Goal: Task Accomplishment & Management: Use online tool/utility

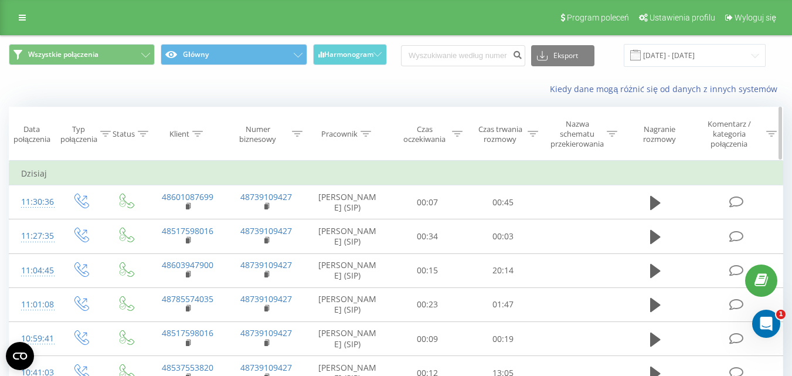
click at [456, 139] on div at bounding box center [457, 134] width 11 height 10
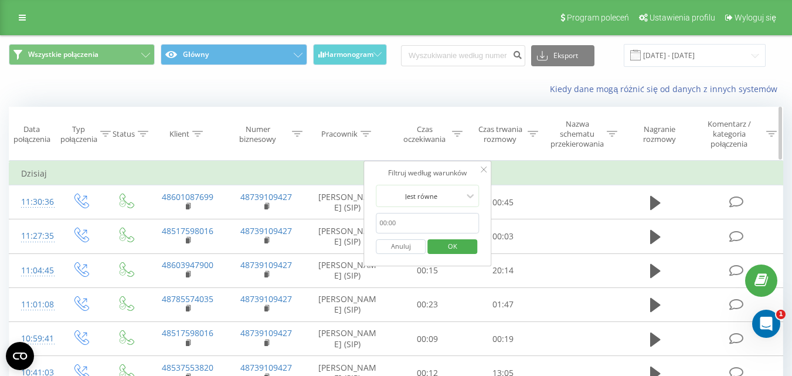
click at [534, 127] on div "Czas trwania rozmowy" at bounding box center [507, 134] width 62 height 20
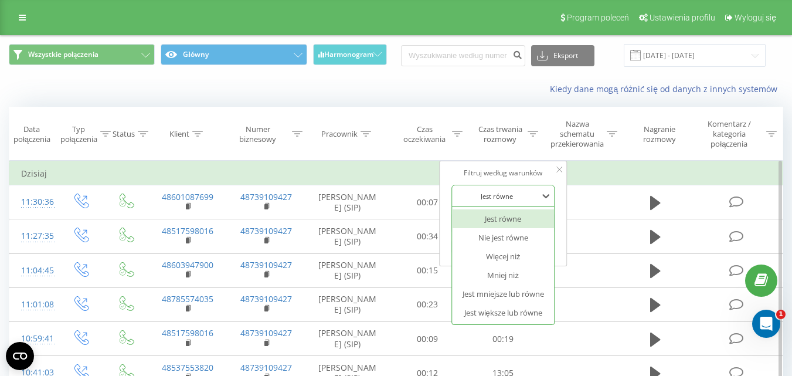
click at [524, 202] on div "Jest równe" at bounding box center [496, 196] width 86 height 18
click at [500, 306] on div "Jest większe lub równe" at bounding box center [503, 312] width 102 height 19
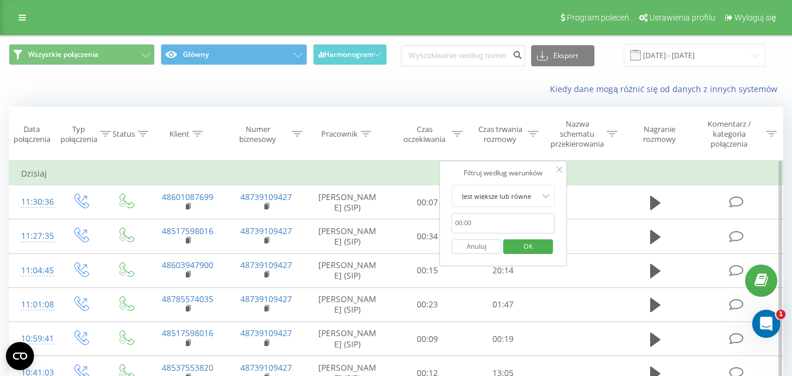
click at [502, 228] on input "text" at bounding box center [502, 223] width 103 height 21
type input "00:20"
click at [534, 249] on span "OK" at bounding box center [527, 246] width 33 height 18
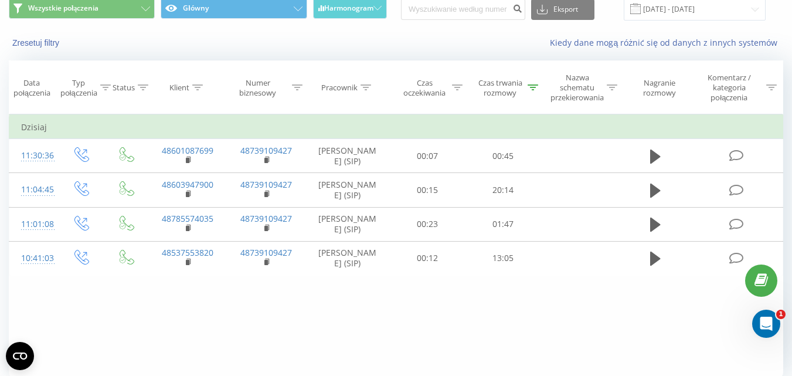
scroll to position [54, 0]
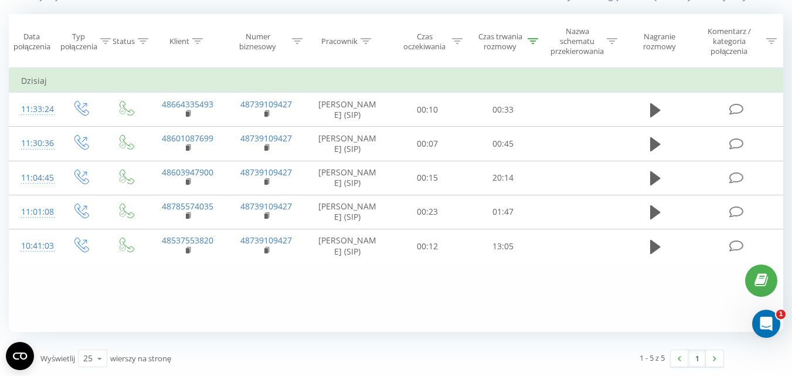
scroll to position [42, 0]
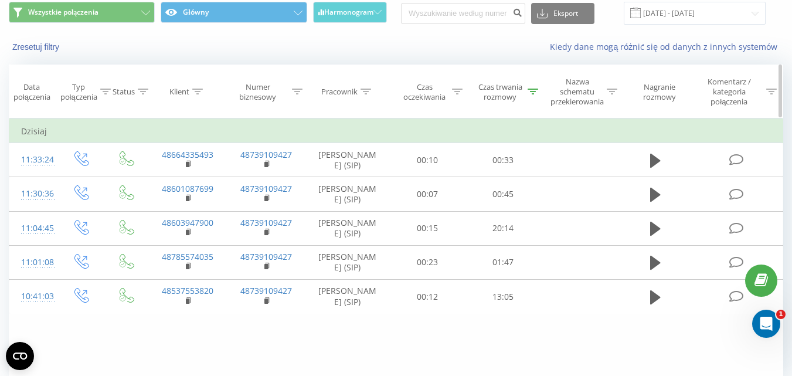
click at [534, 96] on div at bounding box center [532, 92] width 11 height 10
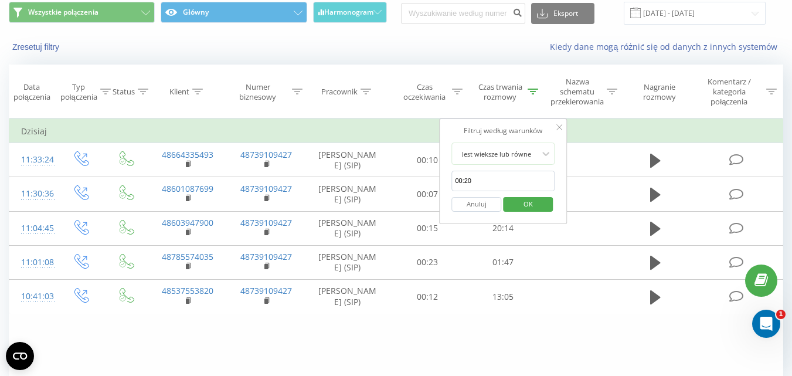
click at [483, 206] on button "Anuluj" at bounding box center [476, 204] width 50 height 15
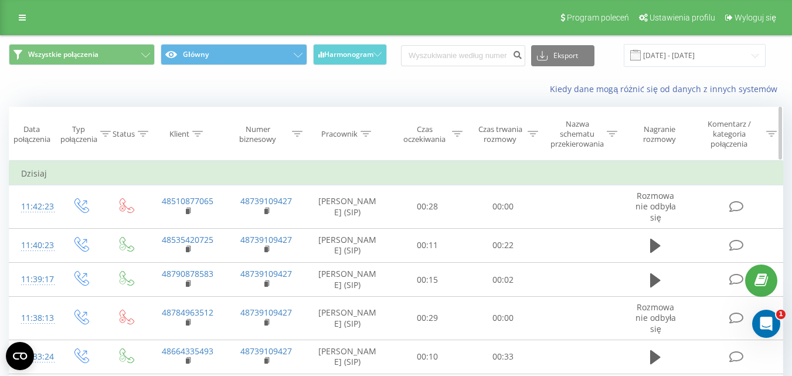
click at [534, 130] on div at bounding box center [532, 134] width 11 height 10
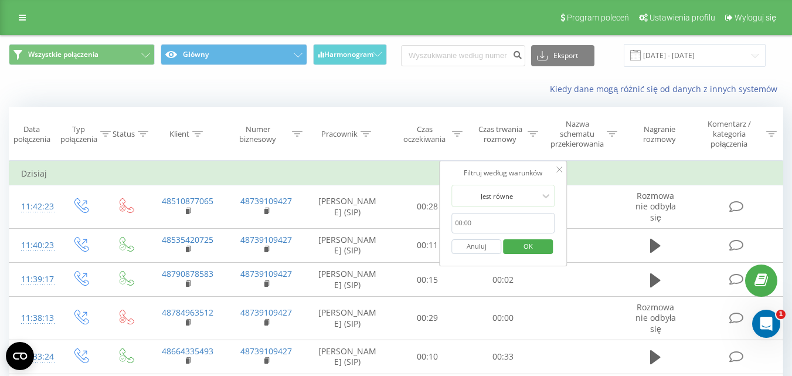
click at [514, 212] on form "Jest równe Anuluj OK" at bounding box center [502, 222] width 103 height 75
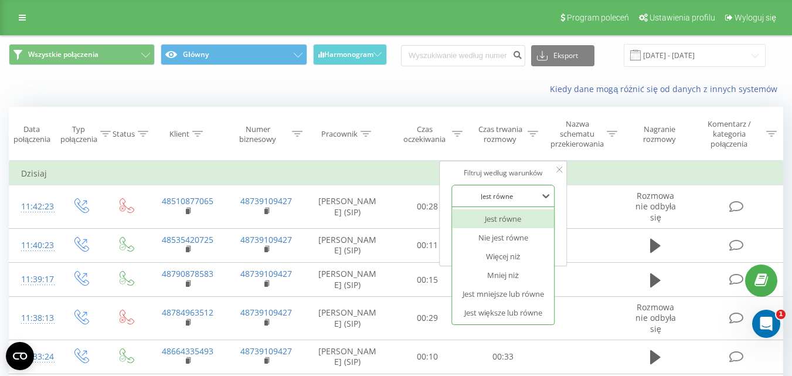
click at [527, 200] on div at bounding box center [496, 195] width 83 height 11
click at [492, 308] on div "Jest większe lub równe" at bounding box center [503, 312] width 102 height 19
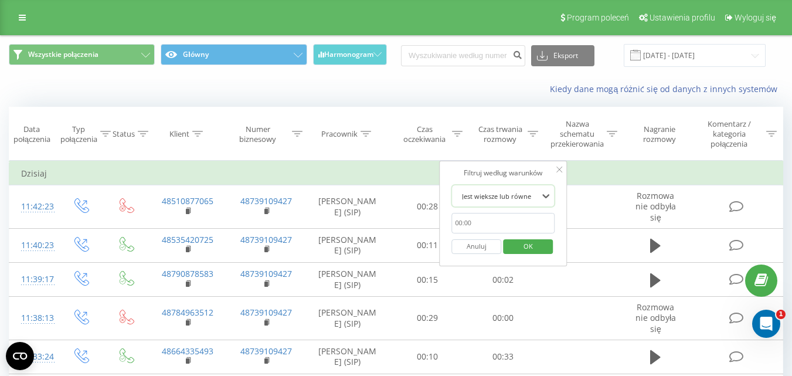
click at [528, 229] on input "text" at bounding box center [502, 223] width 103 height 21
type input "00:20"
click at [521, 253] on span "OK" at bounding box center [527, 246] width 33 height 18
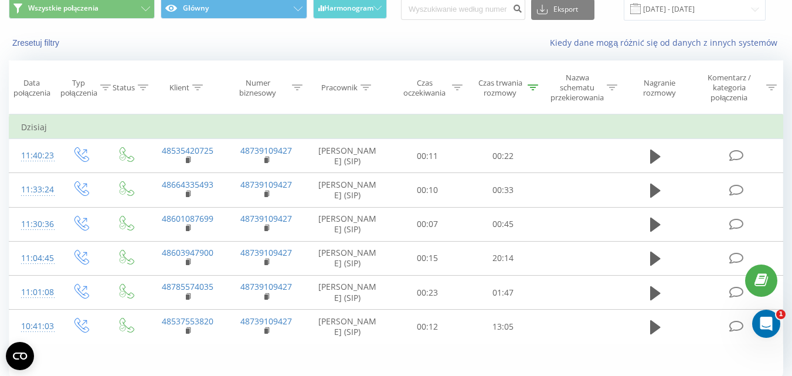
scroll to position [112, 0]
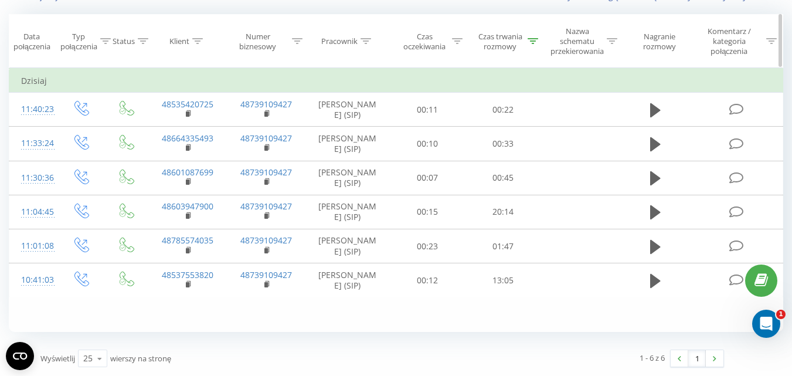
click at [521, 32] on div "Czas trwania rozmowy" at bounding box center [500, 42] width 49 height 20
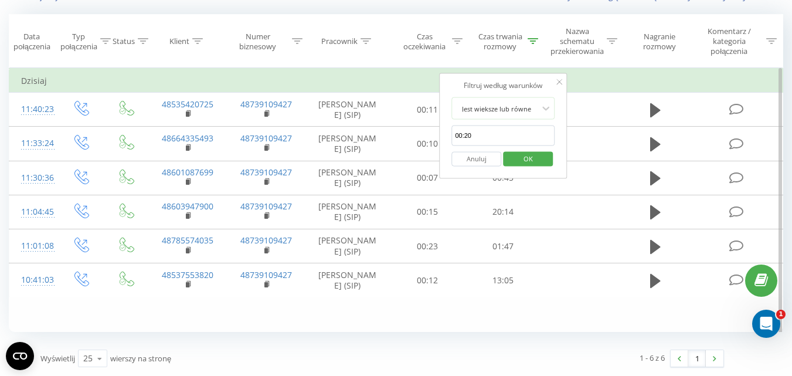
click at [487, 151] on button "Anuluj" at bounding box center [476, 158] width 50 height 15
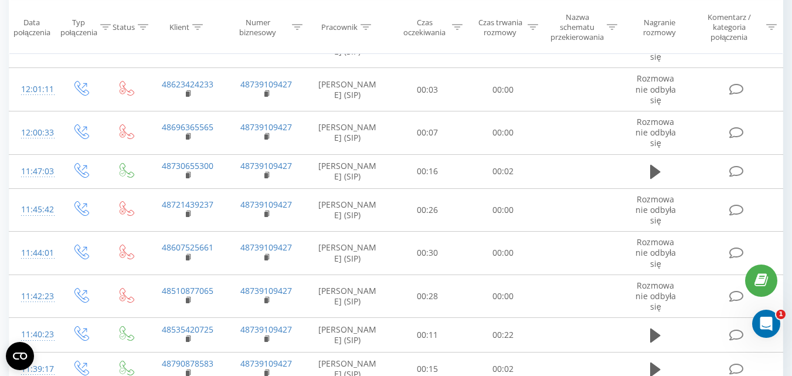
scroll to position [253, 0]
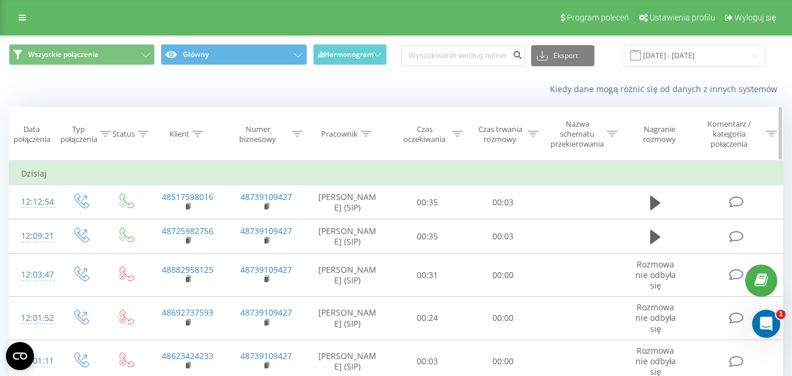
click at [534, 129] on div at bounding box center [532, 134] width 11 height 10
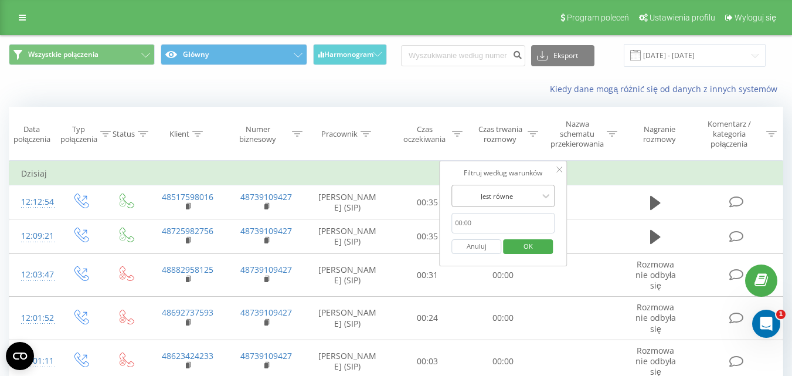
click at [504, 204] on div "Jest równe" at bounding box center [502, 196] width 103 height 22
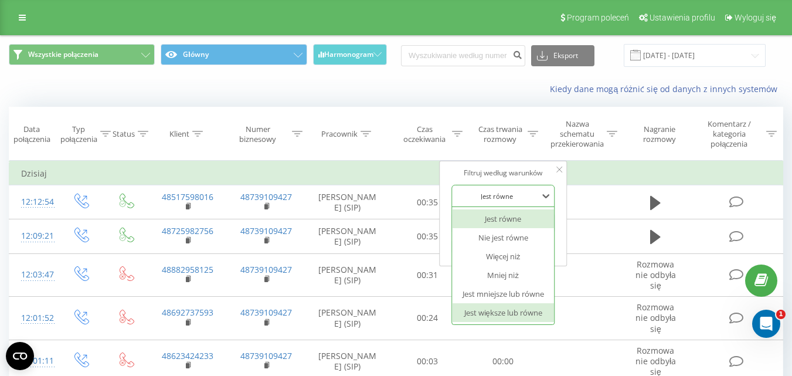
click at [496, 306] on div "Jest większe lub równe" at bounding box center [503, 312] width 102 height 19
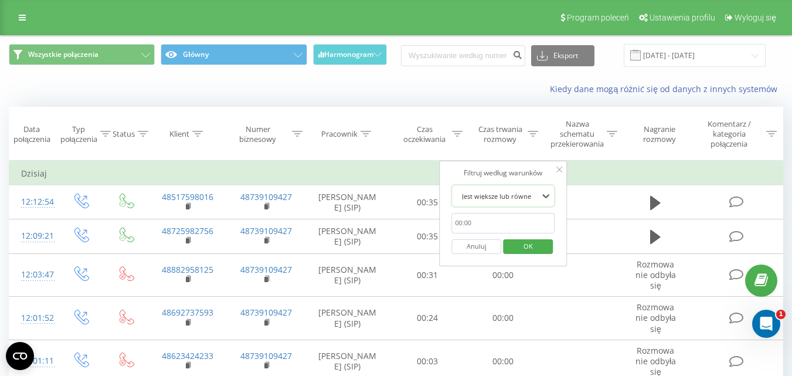
click at [502, 214] on input "text" at bounding box center [502, 223] width 103 height 21
type input "00:20"
click at [528, 244] on span "OK" at bounding box center [527, 246] width 33 height 18
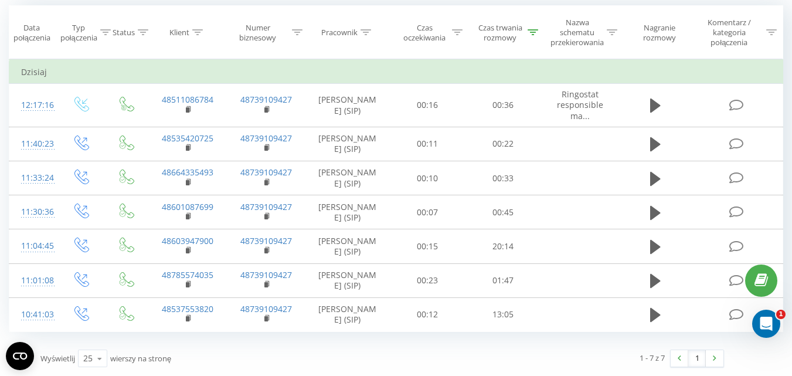
scroll to position [12, 0]
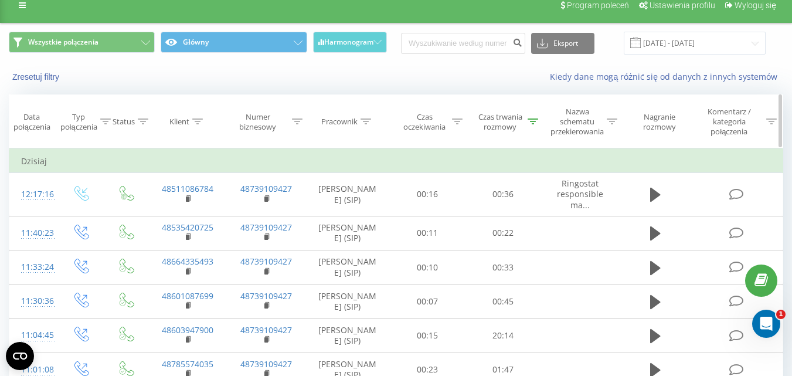
click at [526, 121] on div "Czas trwania rozmowy" at bounding box center [507, 122] width 62 height 20
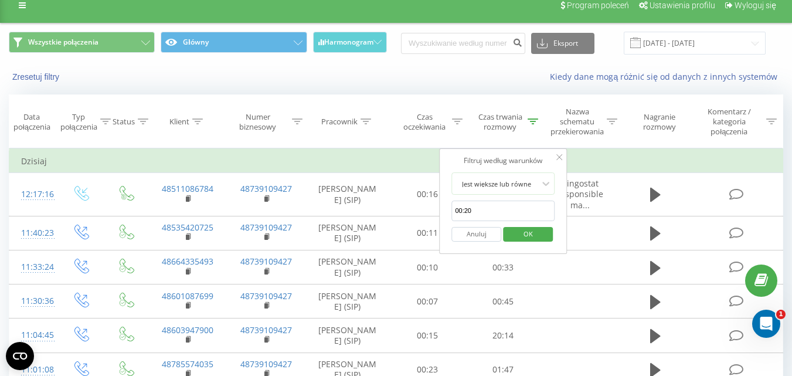
click at [558, 153] on div at bounding box center [559, 158] width 6 height 12
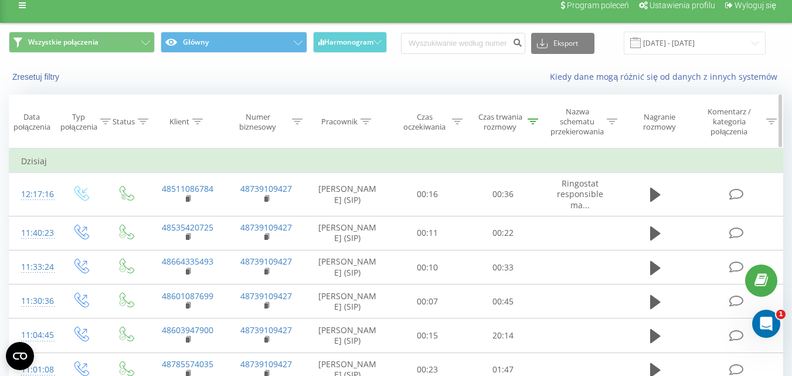
click at [535, 123] on icon at bounding box center [532, 121] width 11 height 6
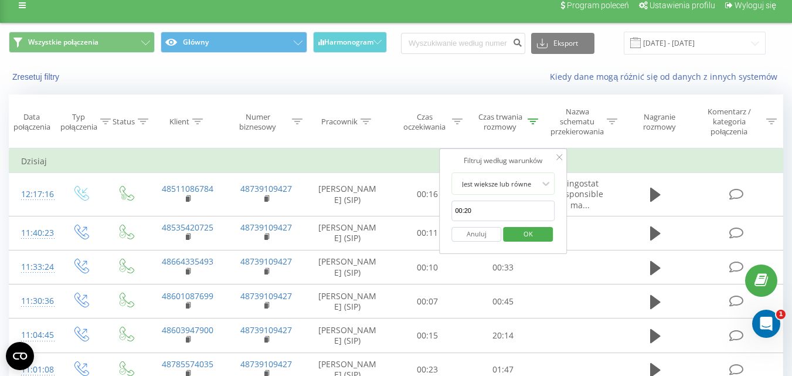
click at [493, 229] on button "Anuluj" at bounding box center [476, 234] width 50 height 15
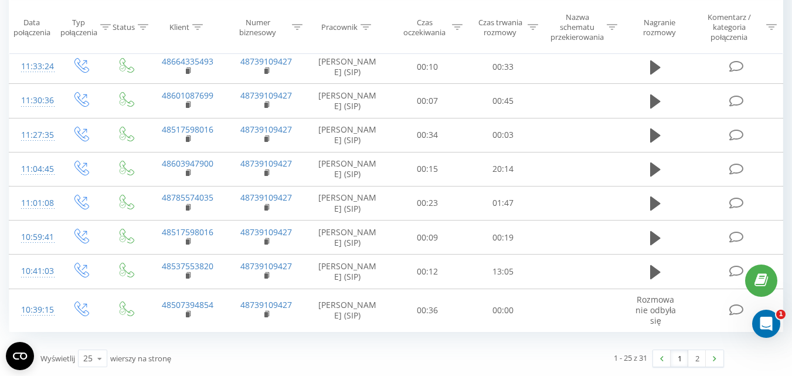
scroll to position [101, 0]
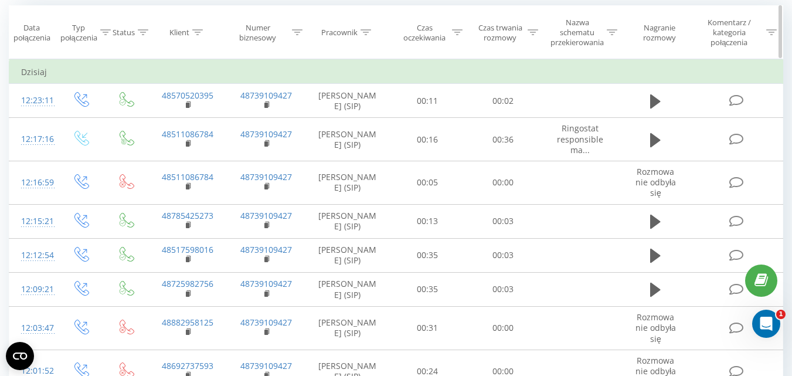
click at [534, 35] on icon at bounding box center [532, 32] width 11 height 6
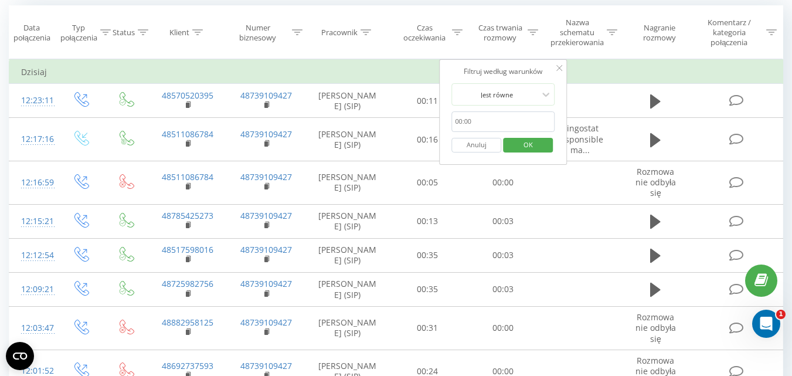
click at [510, 124] on input "text" at bounding box center [502, 121] width 103 height 21
type input "00:20"
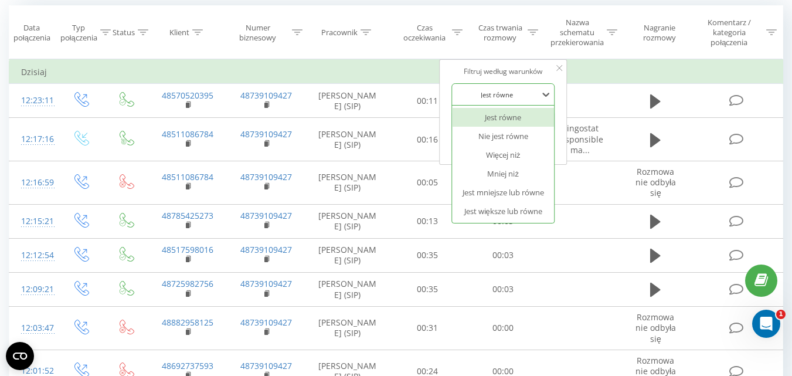
click at [511, 98] on div at bounding box center [496, 94] width 83 height 11
click at [496, 206] on div "Jest większe lub równe" at bounding box center [503, 211] width 102 height 19
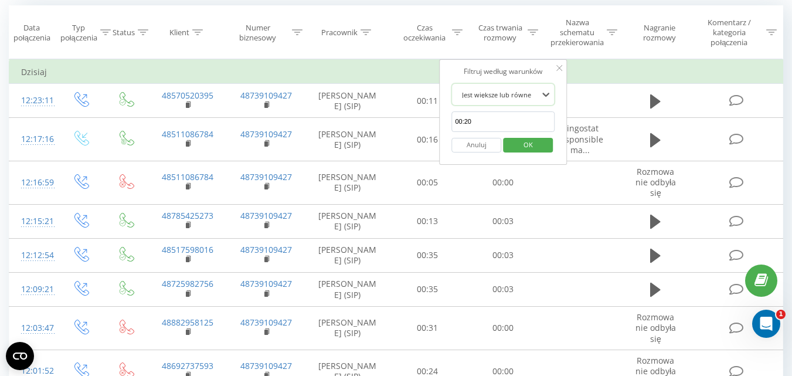
click at [520, 145] on span "OK" at bounding box center [527, 144] width 33 height 18
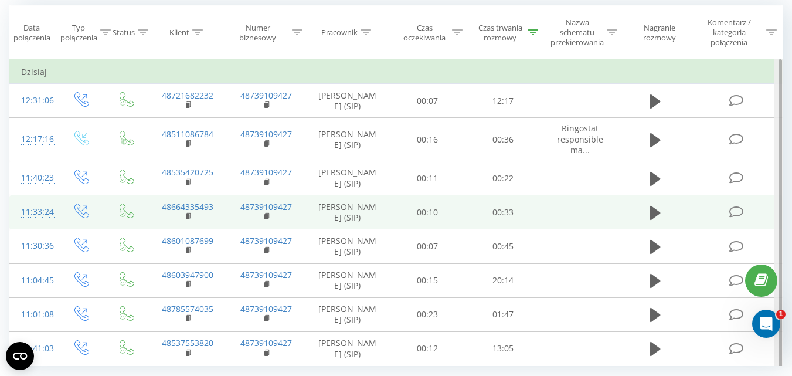
drag, startPoint x: 778, startPoint y: 129, endPoint x: 768, endPoint y: 247, distance: 118.2
click at [768, 247] on div "Filtruj według warunków Jest równe Wprowadź wartość Anuluj OK Filtruj według wa…" at bounding box center [396, 212] width 774 height 306
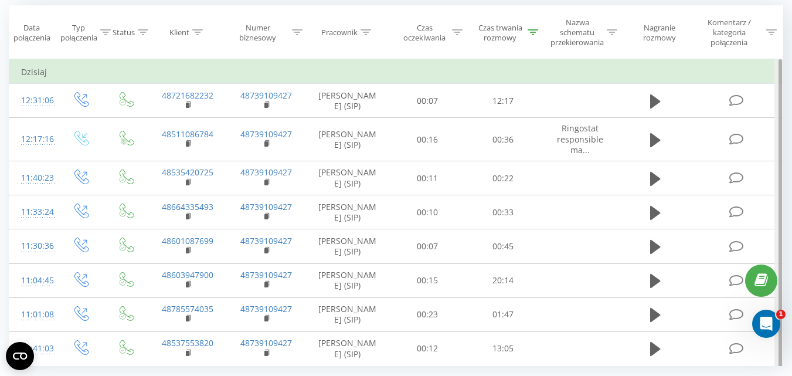
drag, startPoint x: 780, startPoint y: 208, endPoint x: 779, endPoint y: 219, distance: 11.1
click at [779, 219] on div at bounding box center [780, 243] width 4 height 369
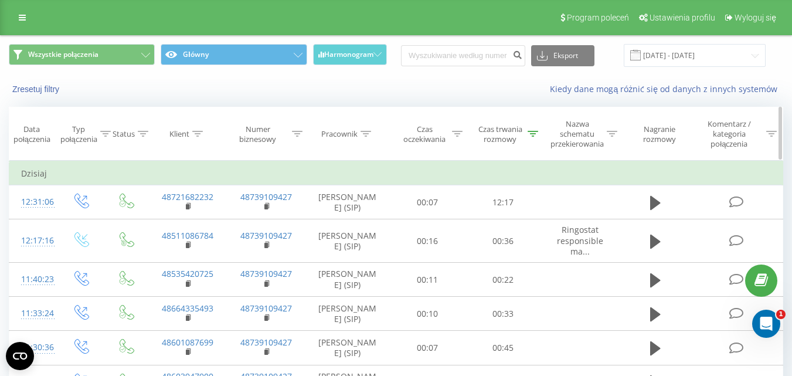
click at [531, 132] on icon at bounding box center [532, 134] width 11 height 6
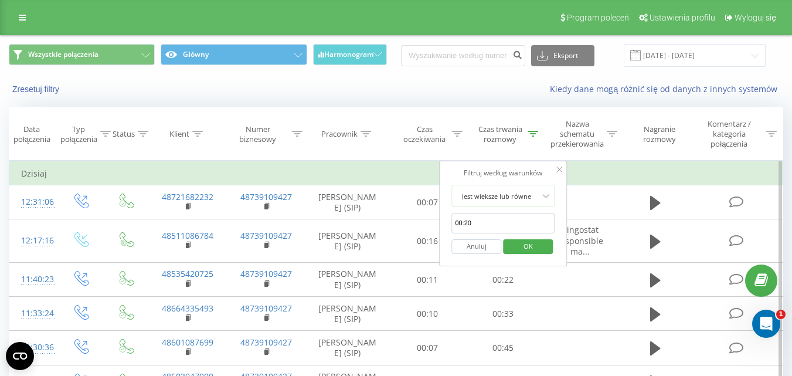
click at [487, 248] on button "Anuluj" at bounding box center [476, 246] width 50 height 15
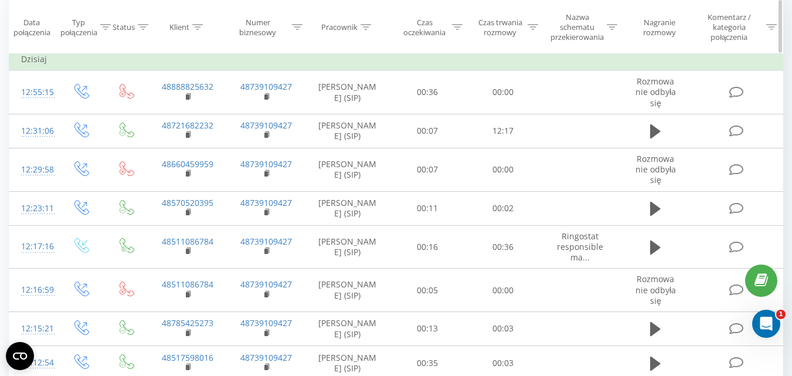
scroll to position [101, 0]
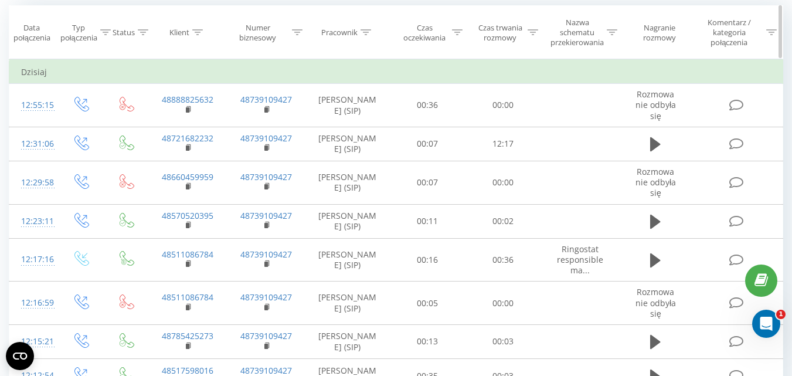
click at [528, 29] on icon at bounding box center [532, 32] width 11 height 6
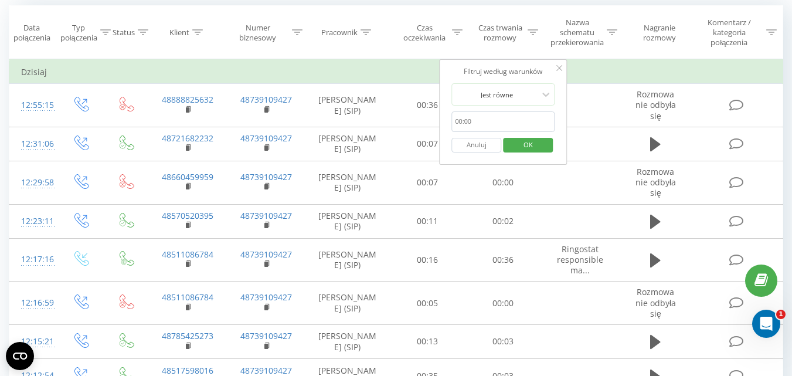
drag, startPoint x: 493, startPoint y: 116, endPoint x: 493, endPoint y: 108, distance: 8.2
click at [493, 116] on input "text" at bounding box center [502, 121] width 103 height 21
click at [494, 94] on div at bounding box center [496, 94] width 83 height 11
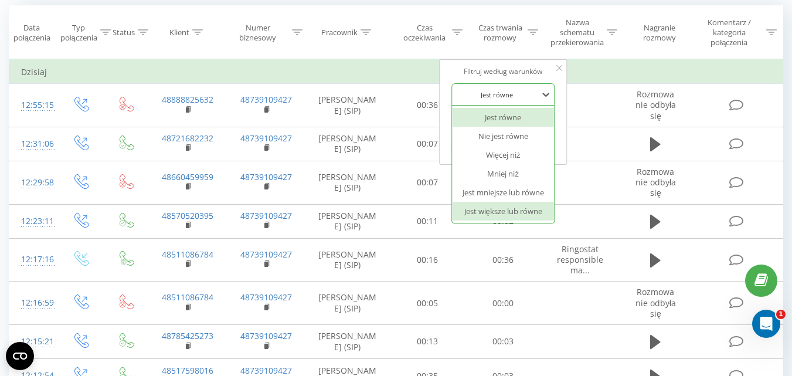
click at [483, 213] on div "Jest większe lub równe" at bounding box center [503, 211] width 102 height 19
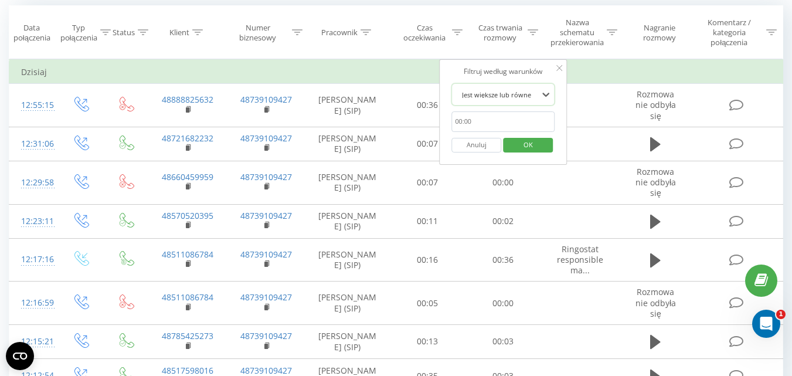
click at [511, 128] on input "text" at bounding box center [502, 121] width 103 height 21
type input "00:20"
click at [507, 148] on button "OK" at bounding box center [528, 145] width 50 height 15
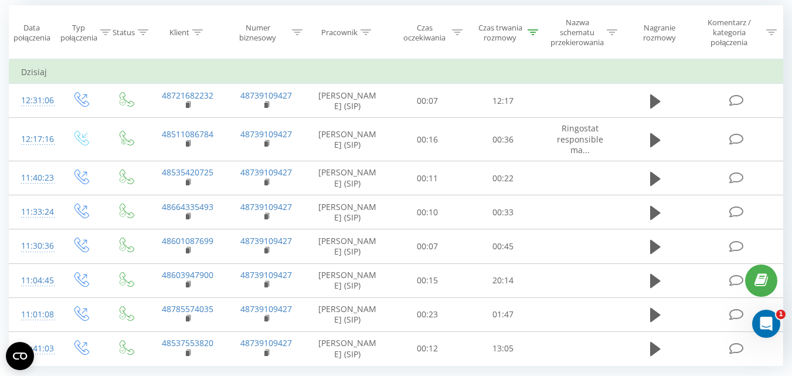
scroll to position [199, 0]
